Goal: Task Accomplishment & Management: Use online tool/utility

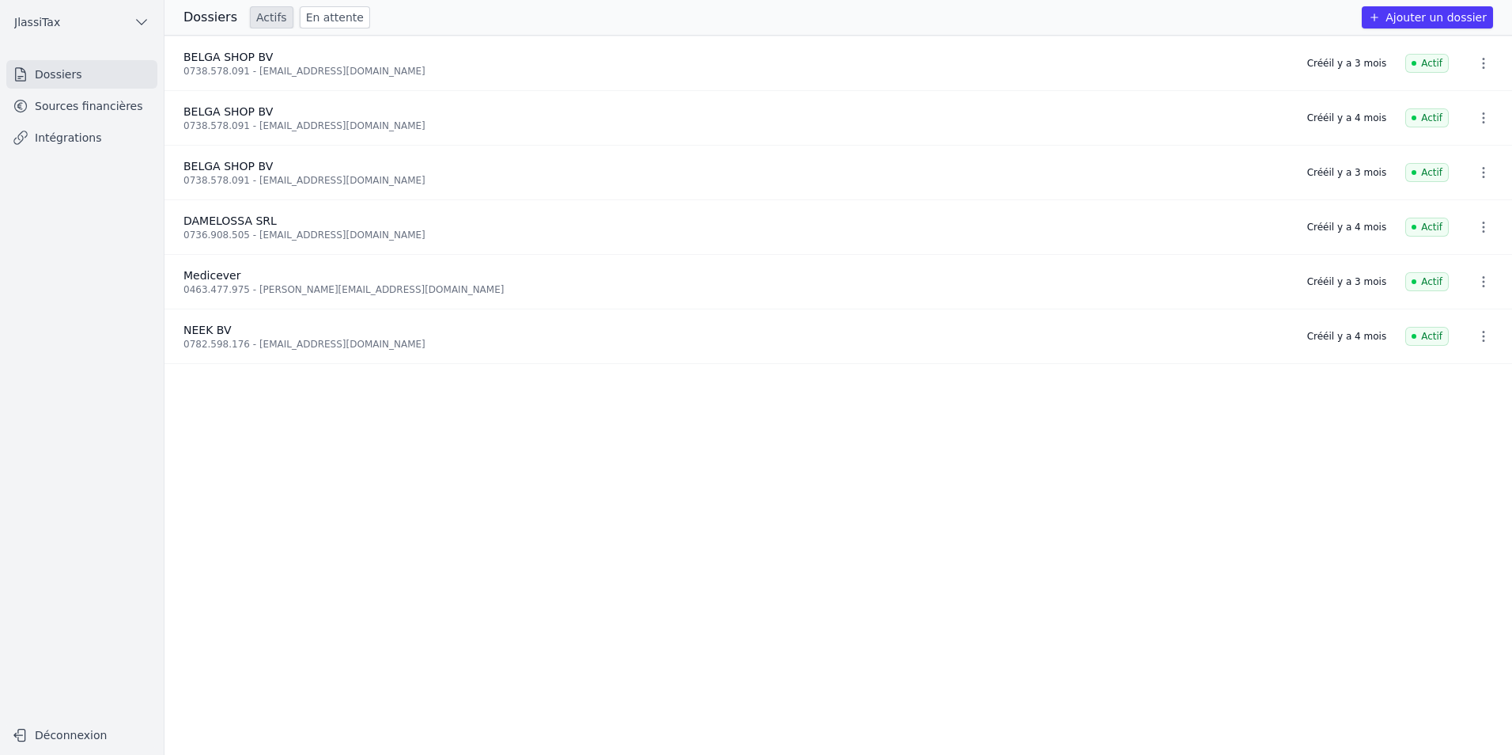
click at [96, 115] on link "Sources financières" at bounding box center [81, 106] width 151 height 28
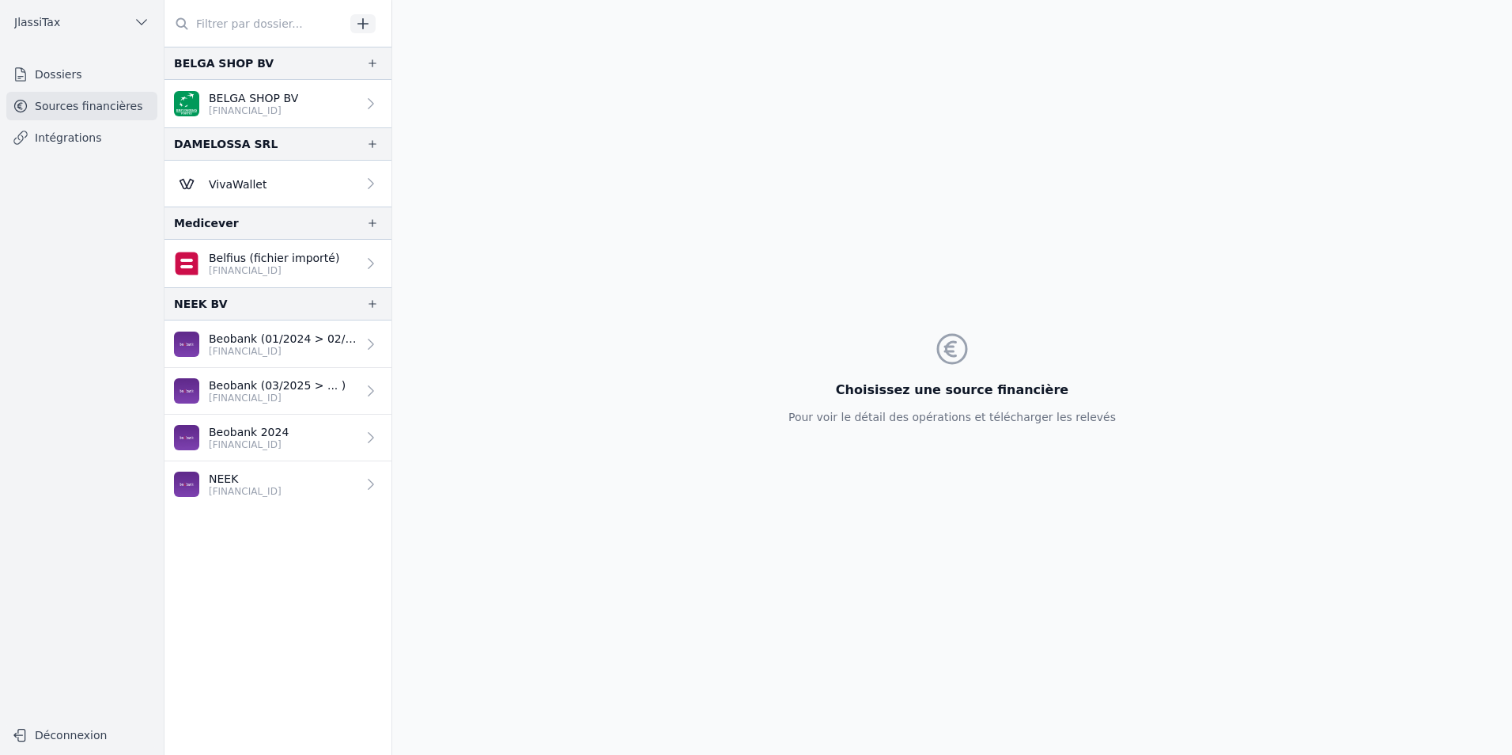
click at [84, 82] on link "Dossiers" at bounding box center [81, 74] width 151 height 28
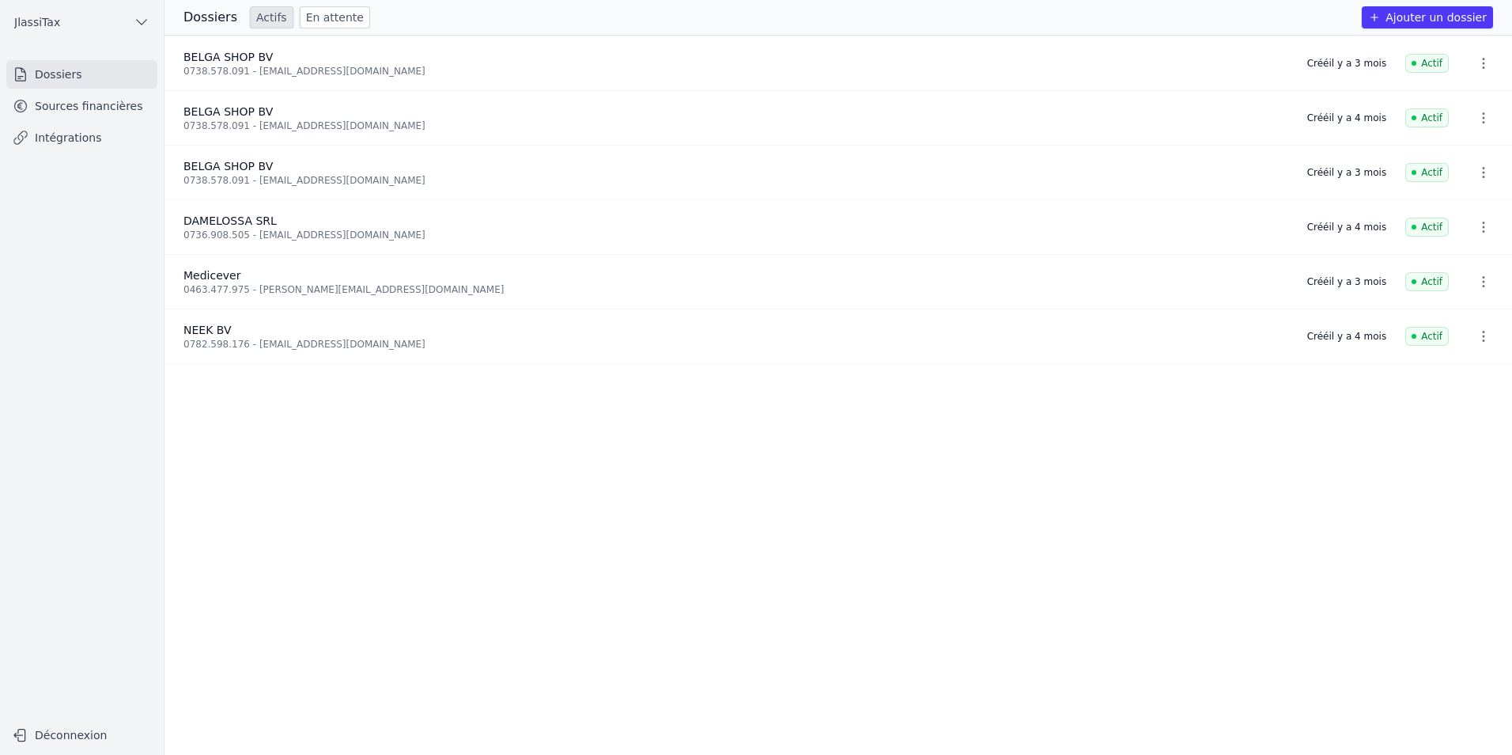
click at [141, 21] on icon "button" at bounding box center [142, 22] width 16 height 16
click at [141, 21] on div at bounding box center [756, 377] width 1512 height 755
click at [81, 143] on link "Intégrations" at bounding box center [81, 137] width 151 height 28
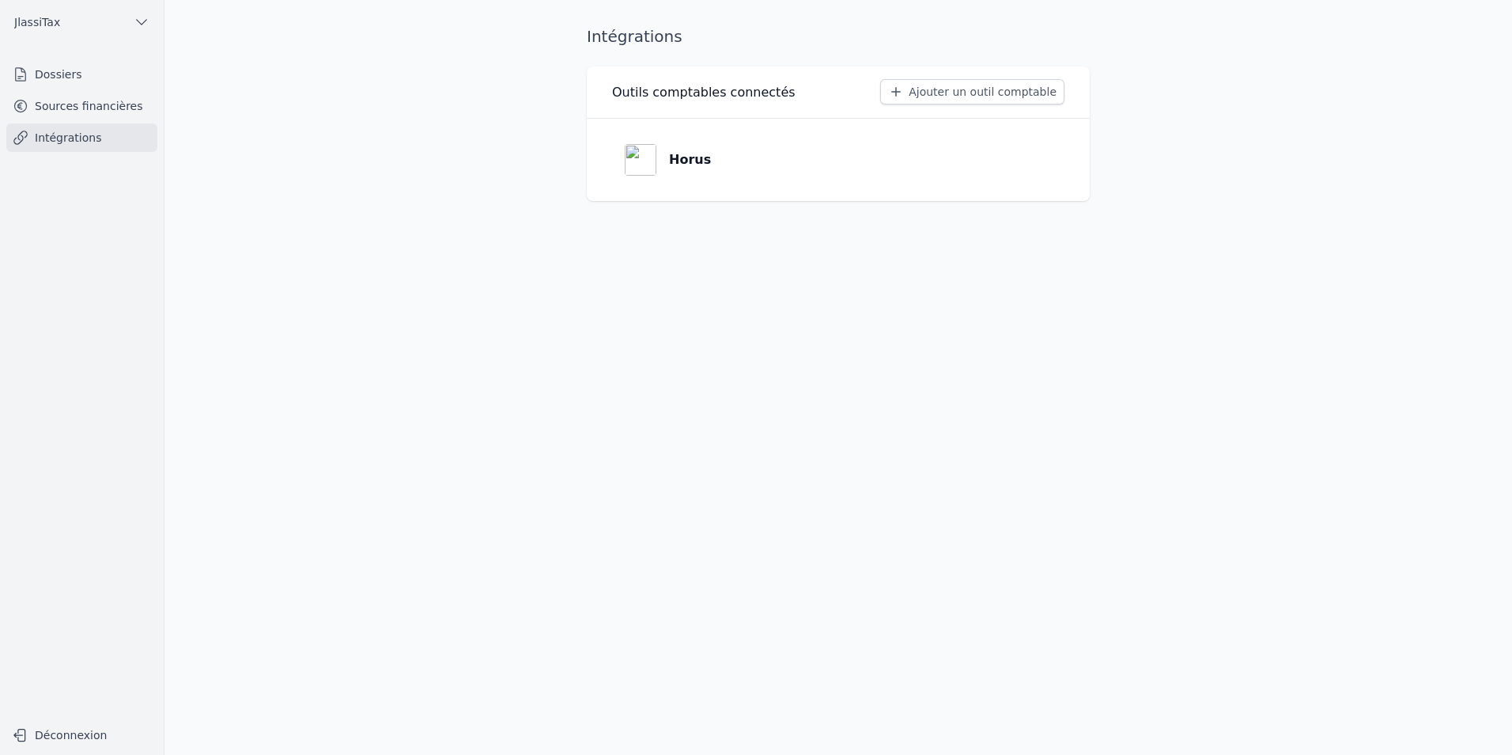
click at [698, 168] on div "Horus" at bounding box center [668, 160] width 86 height 32
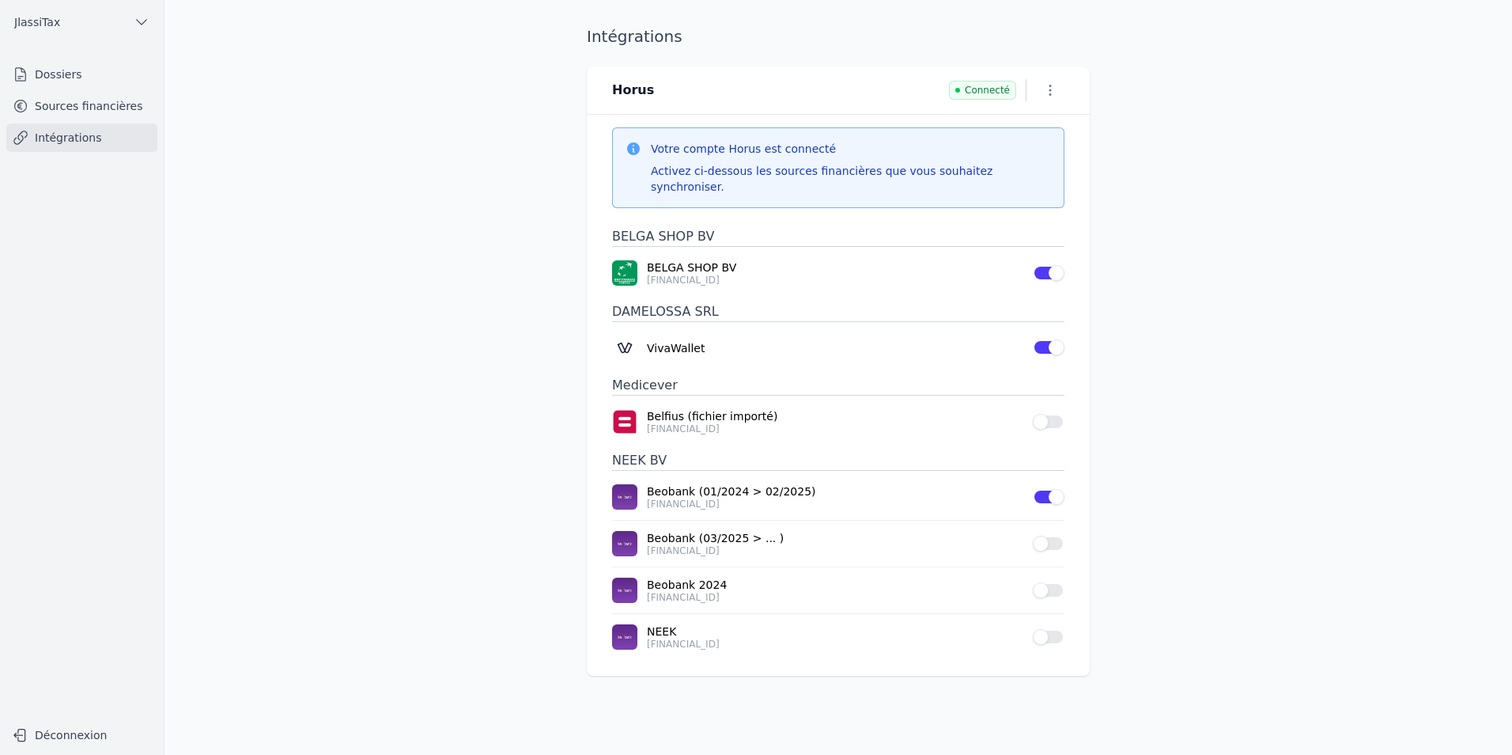
click at [1052, 582] on button "Use setting" at bounding box center [1049, 590] width 32 height 16
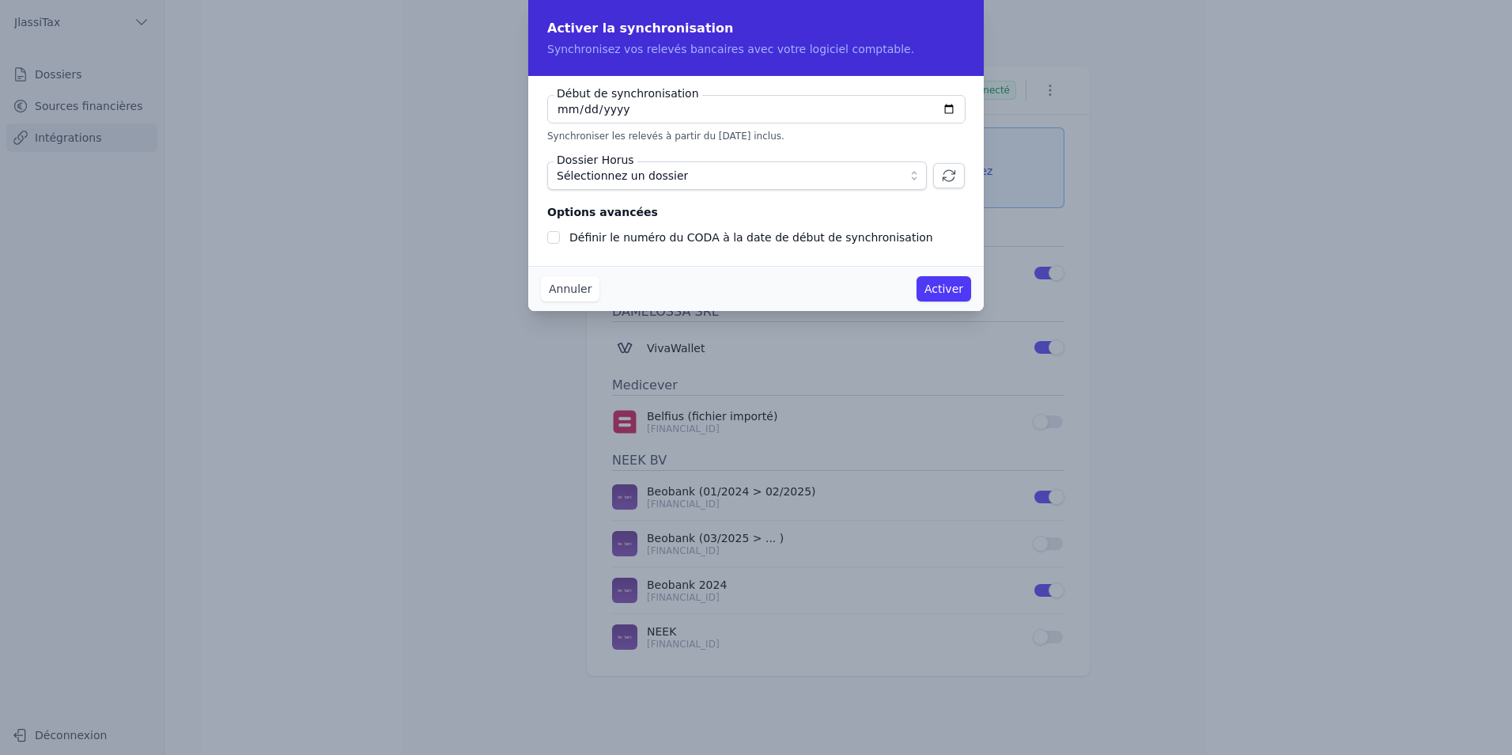
click at [581, 286] on button "Annuler" at bounding box center [570, 288] width 59 height 25
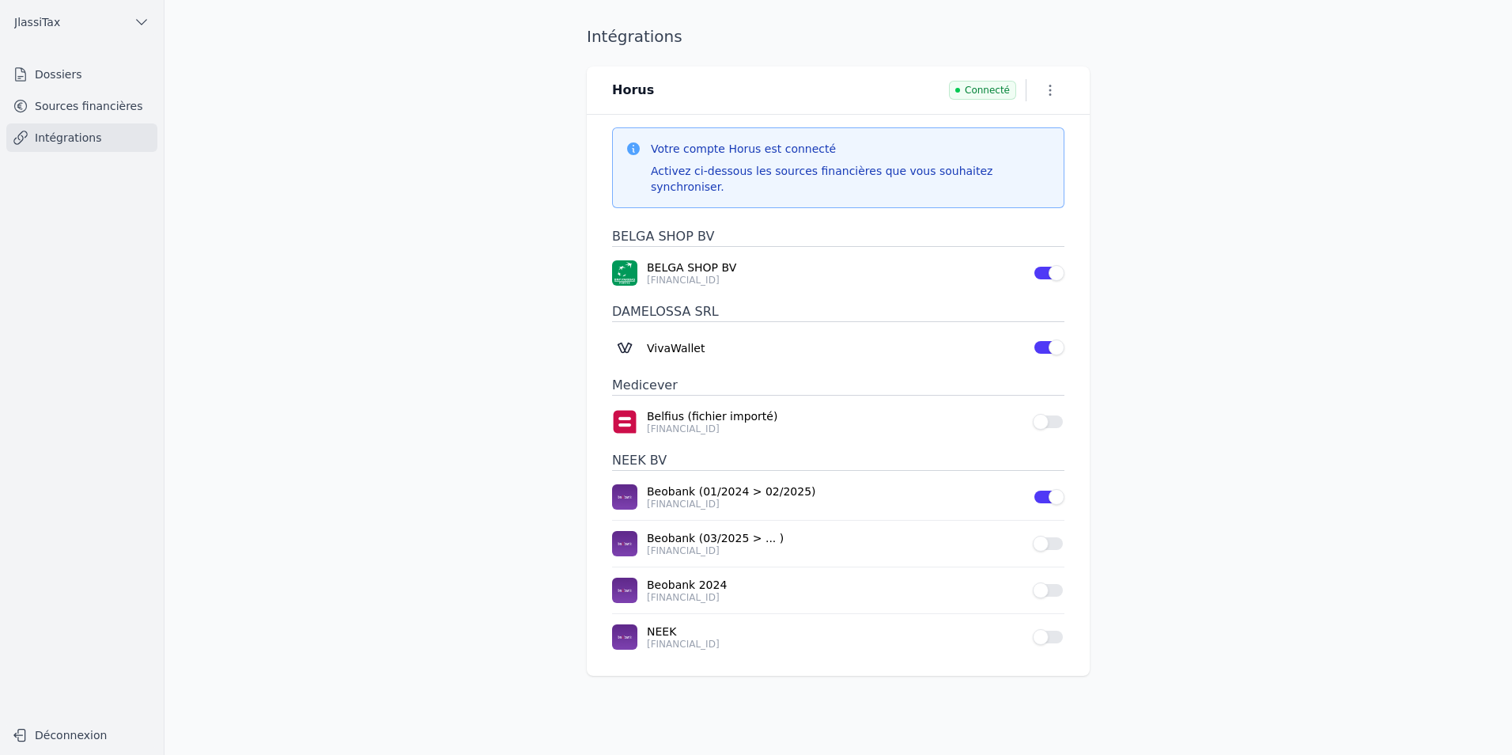
click at [1051, 582] on button "Use setting" at bounding box center [1049, 590] width 32 height 16
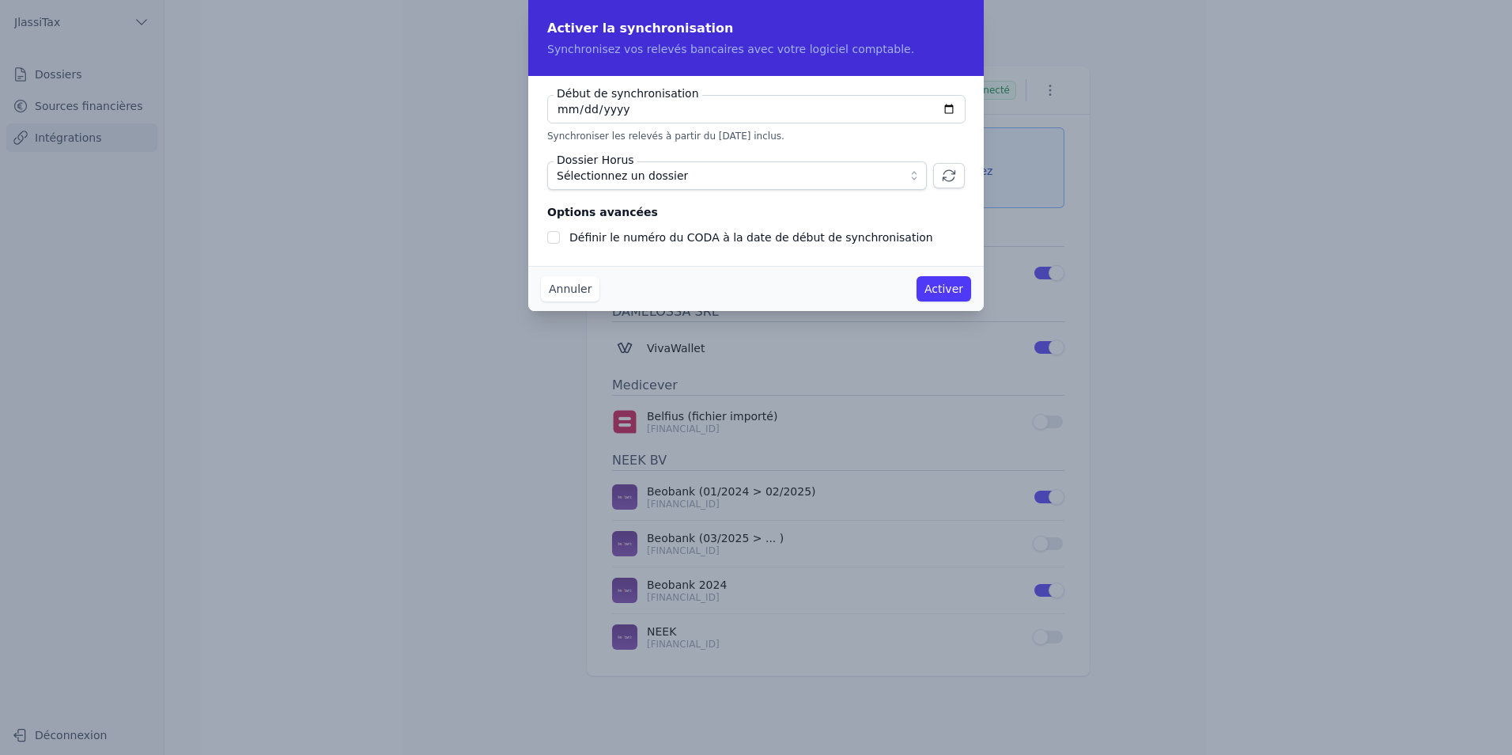
click at [918, 178] on button "Sélectionnez un dossier" at bounding box center [737, 175] width 380 height 28
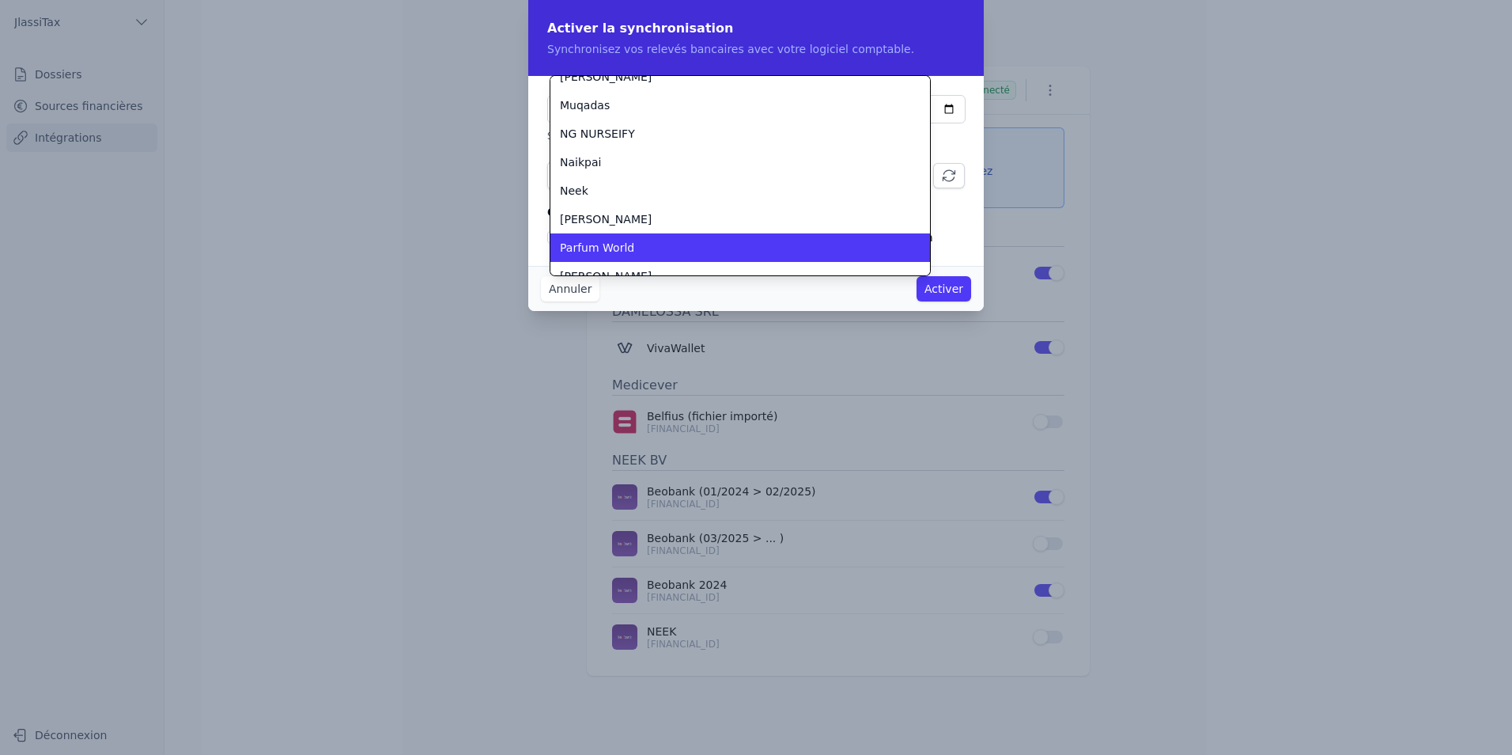
scroll to position [1579, 0]
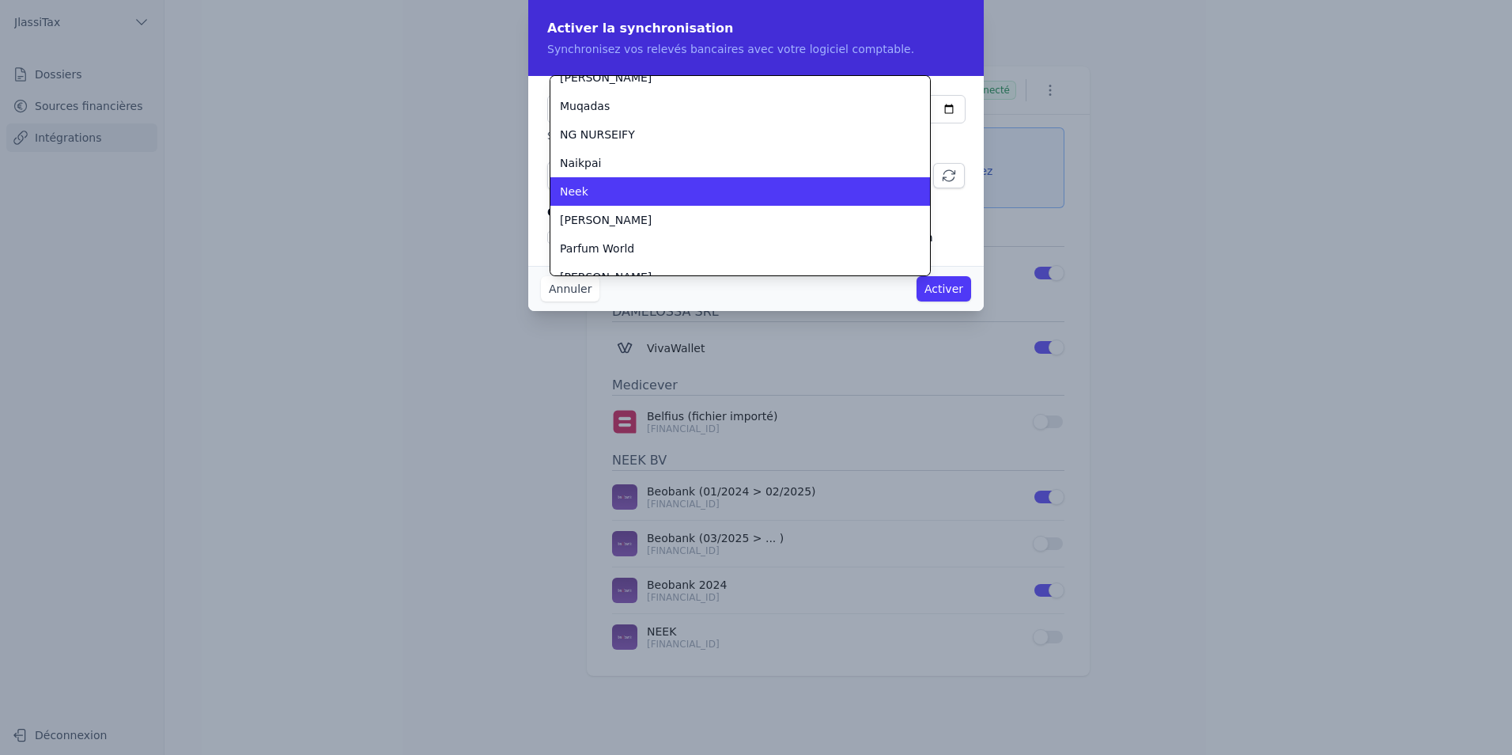
click at [706, 201] on li "Neek" at bounding box center [741, 191] width 380 height 28
checkbox input "false"
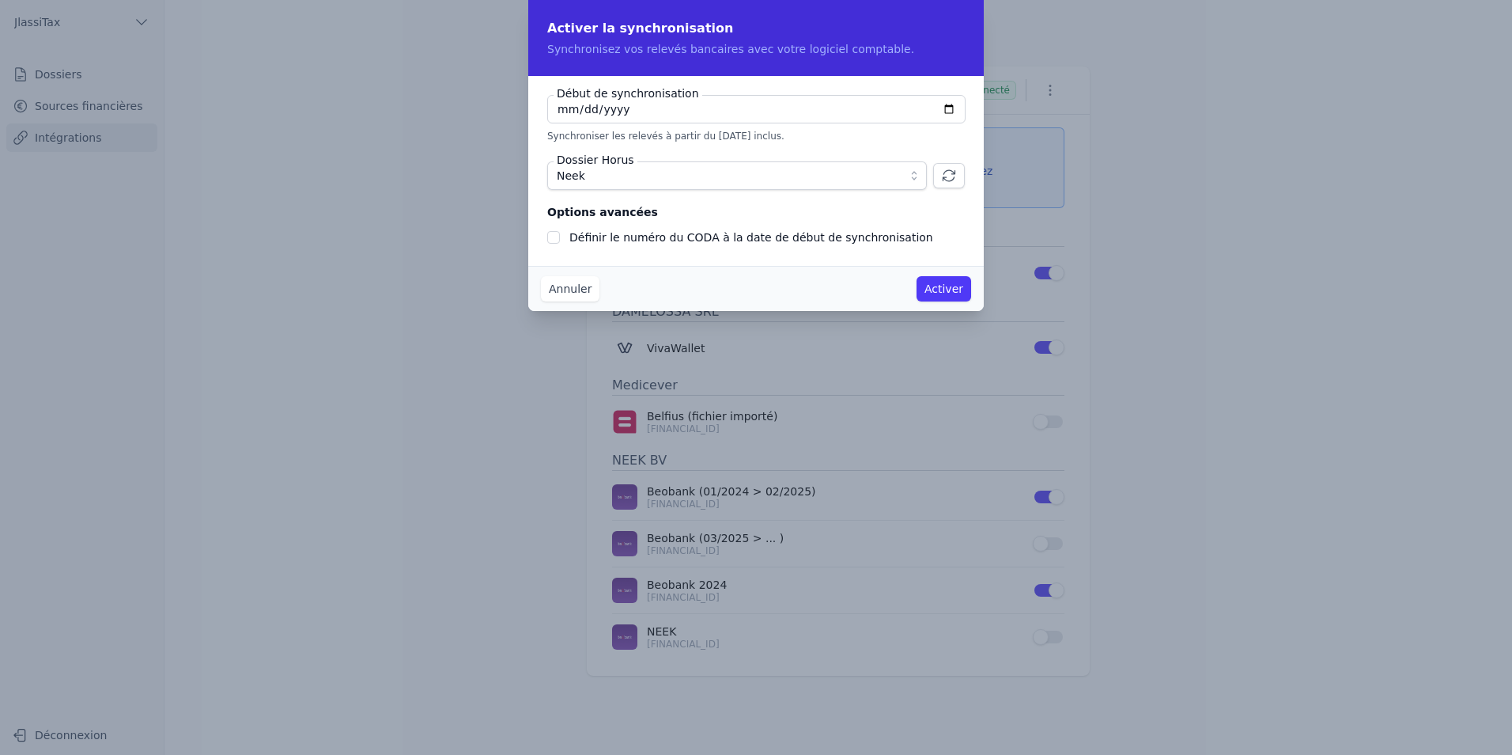
click at [550, 291] on button "Annuler" at bounding box center [570, 288] width 59 height 25
